Goal: Information Seeking & Learning: Learn about a topic

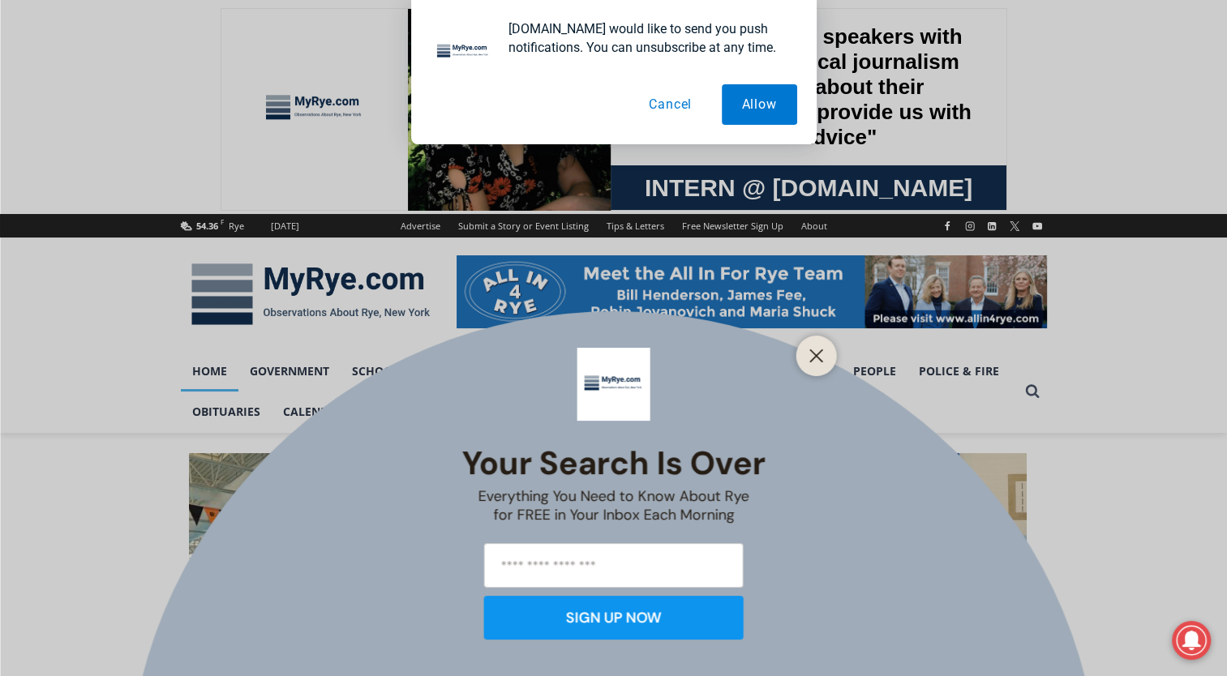
click at [653, 106] on button "Cancel" at bounding box center [671, 104] width 84 height 41
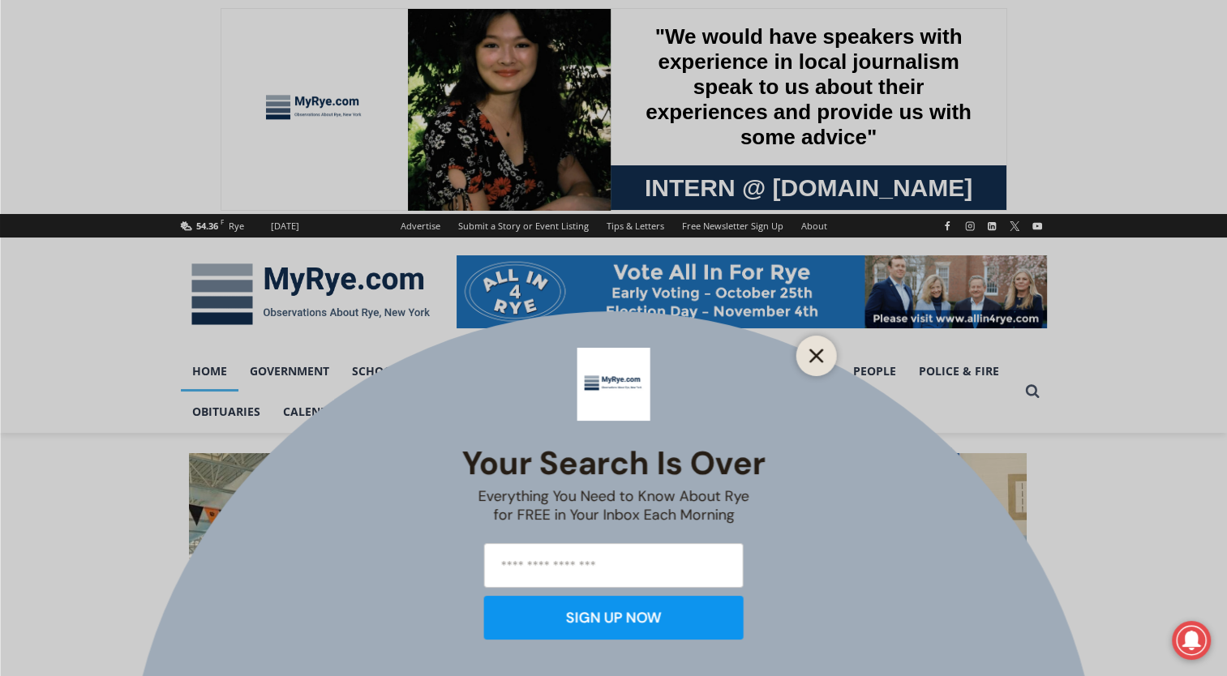
click at [823, 348] on button "Close" at bounding box center [816, 356] width 23 height 23
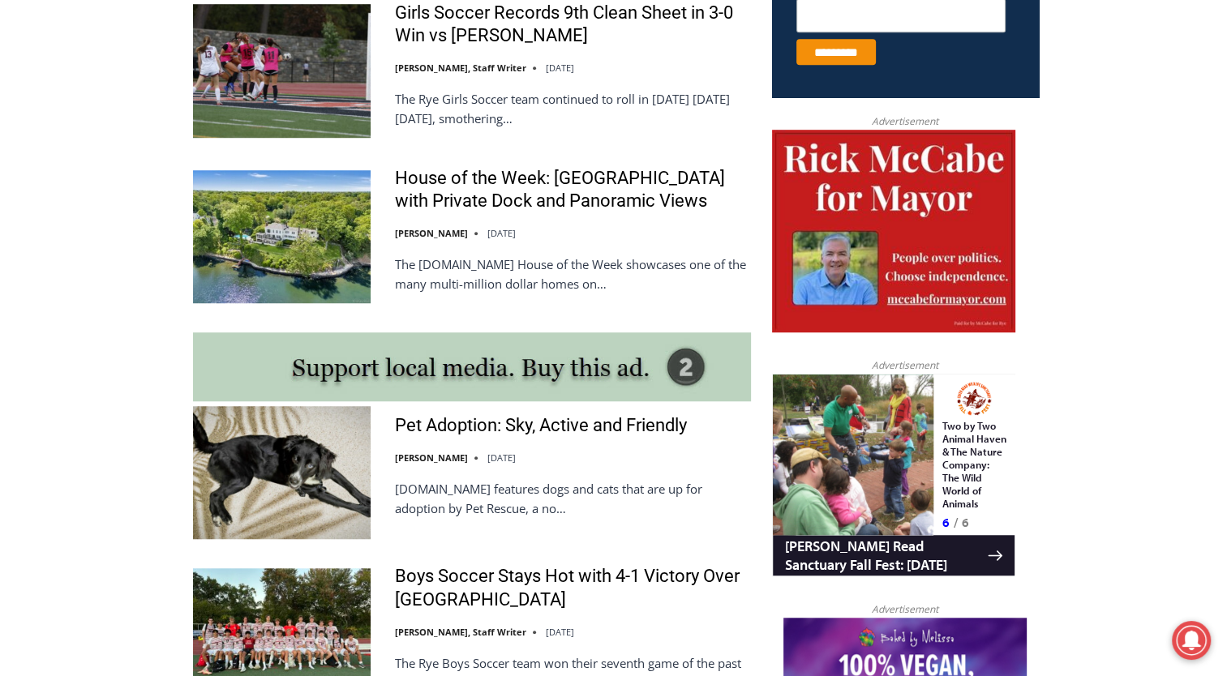
scroll to position [1038, 0]
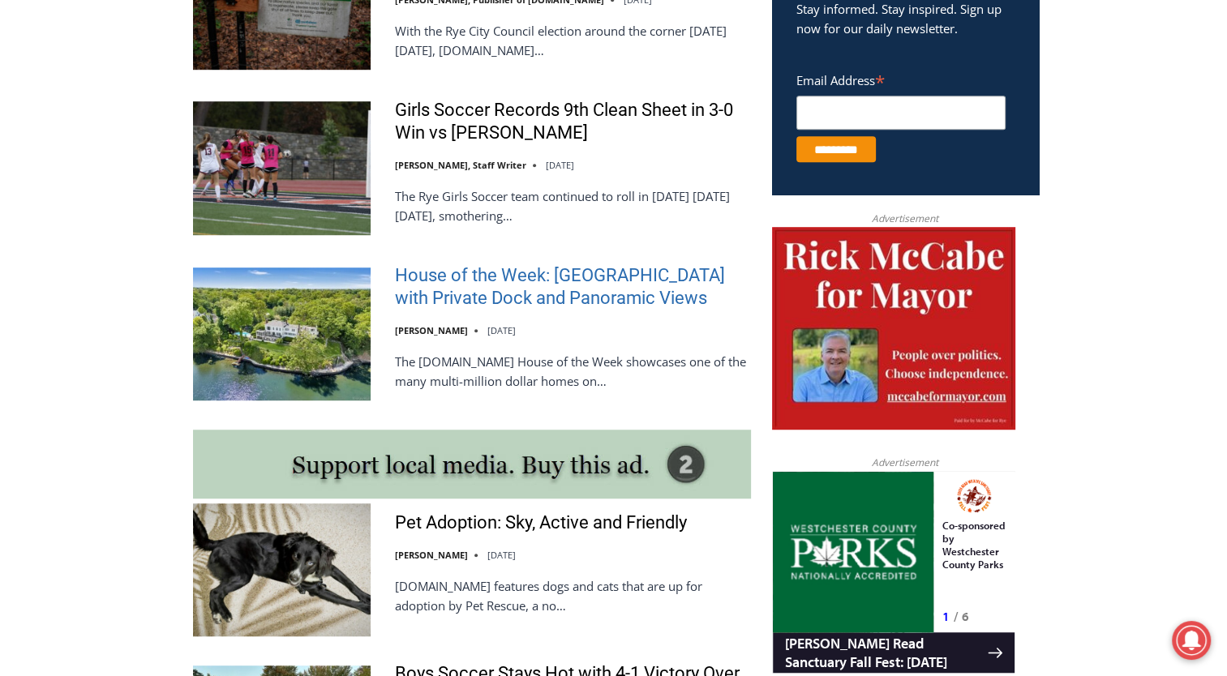
click at [633, 303] on link "House of the Week: [GEOGRAPHIC_DATA] with Private Dock and Panoramic Views" at bounding box center [573, 287] width 356 height 46
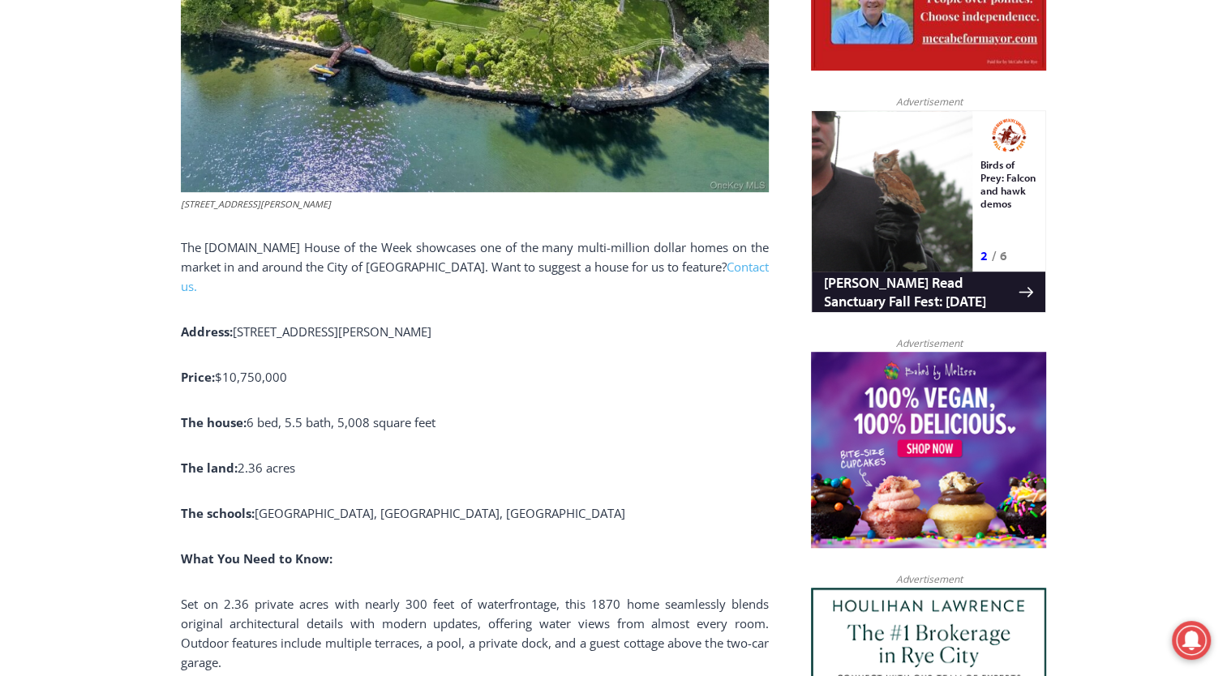
scroll to position [993, 0]
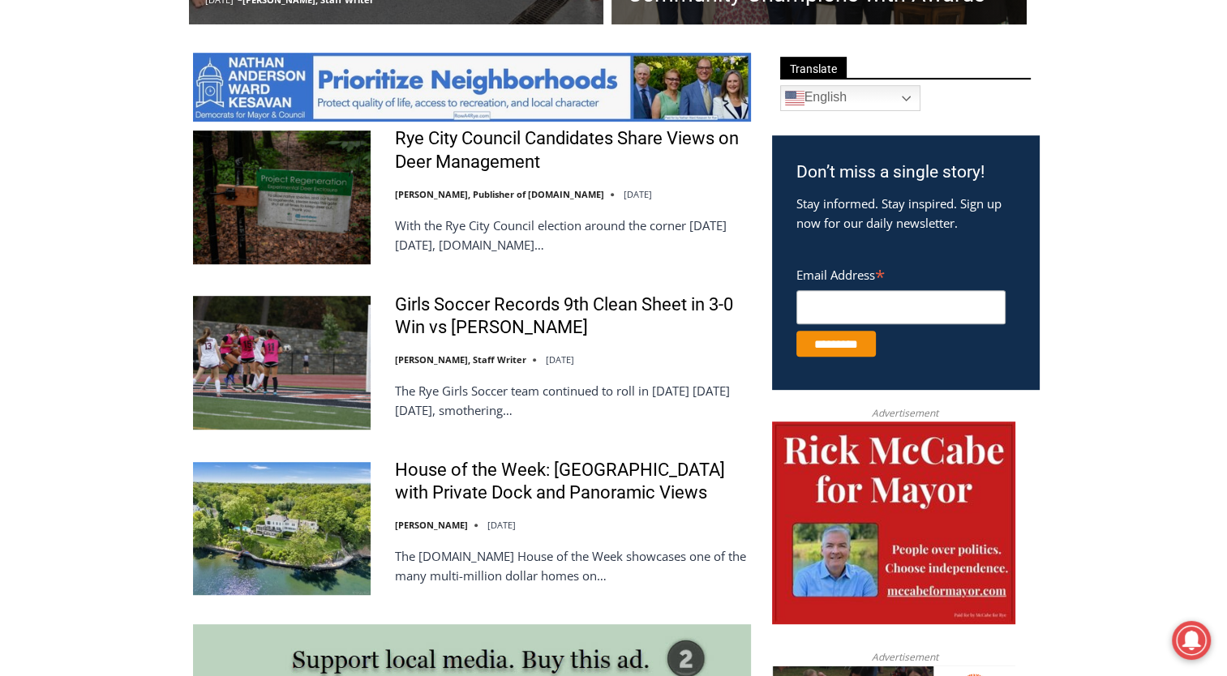
scroll to position [746, 0]
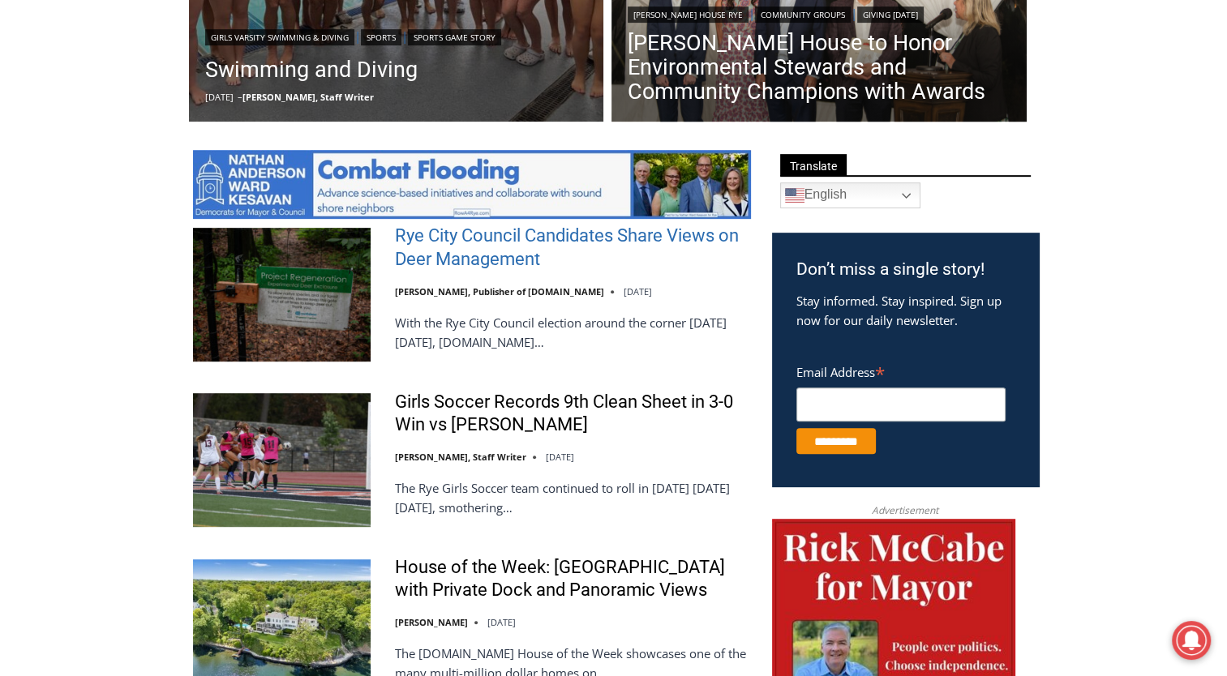
click at [419, 244] on link "Rye City Council Candidates Share Views on Deer Management" at bounding box center [573, 248] width 356 height 46
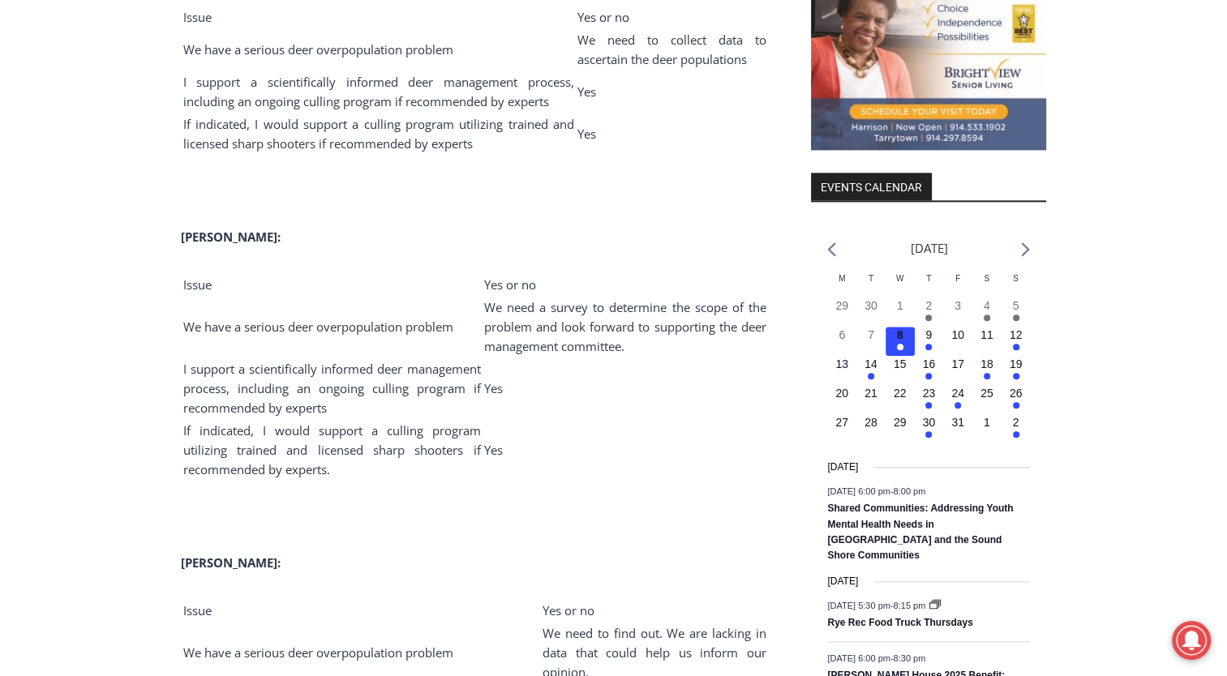
scroll to position [1882, 0]
